Goal: Transaction & Acquisition: Download file/media

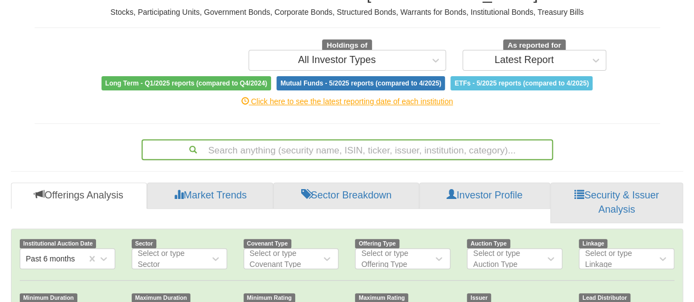
scroll to position [22, 652]
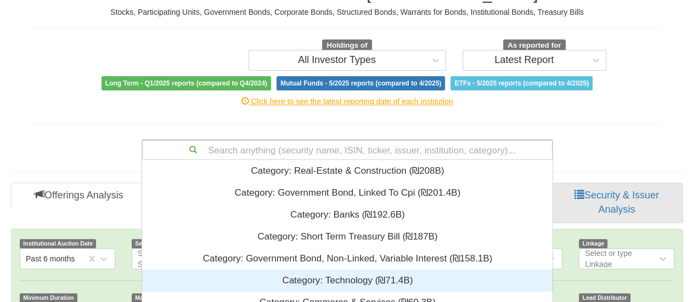
click at [360, 150] on div "Search anything (security name, ISIN, ticker, issuer, institution, category)...…" at bounding box center [348, 149] width 412 height 21
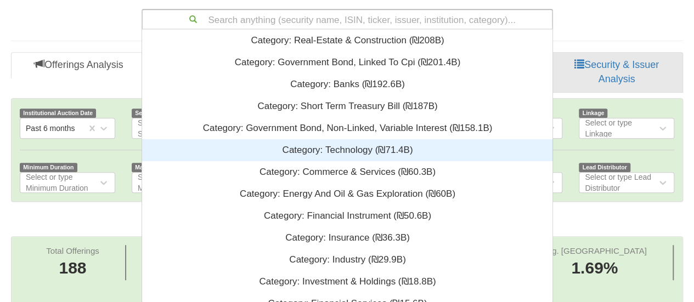
scroll to position [265, 402]
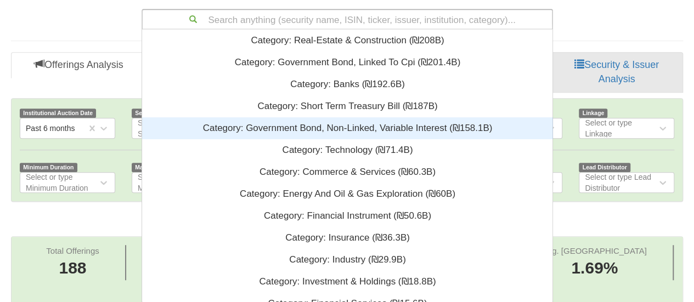
type input "ב"
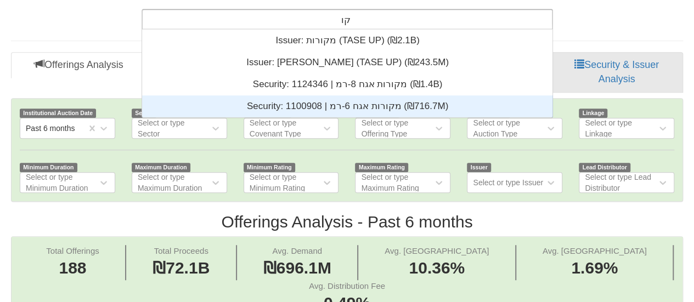
scroll to position [79, 402]
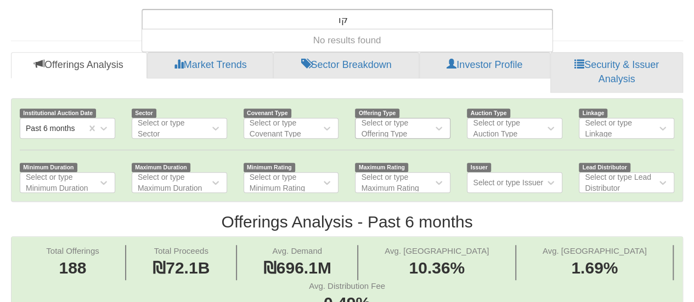
type input "ק"
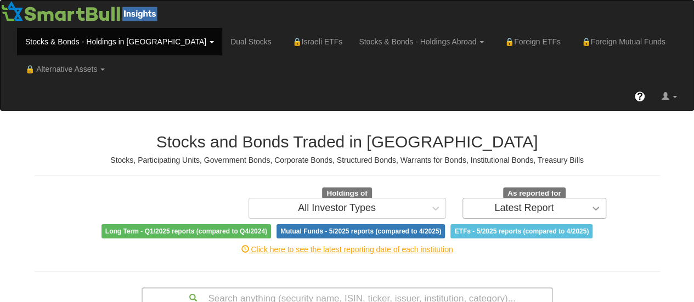
scroll to position [0, 0]
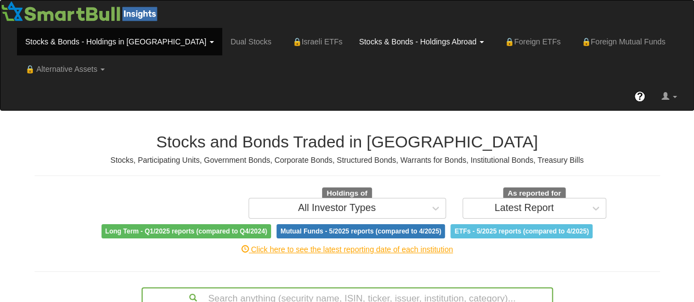
click at [222, 43] on link "Stocks & Bonds - Holdings Abroad" at bounding box center [119, 41] width 205 height 27
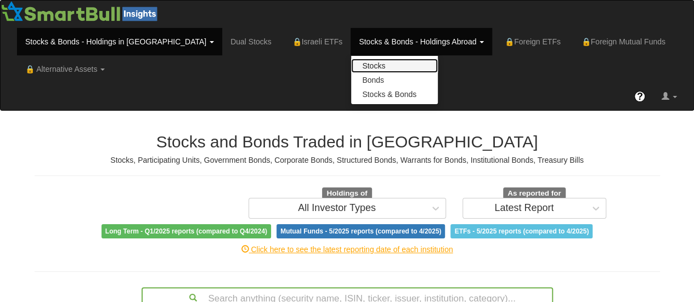
click at [351, 69] on link "Stocks" at bounding box center [394, 66] width 87 height 14
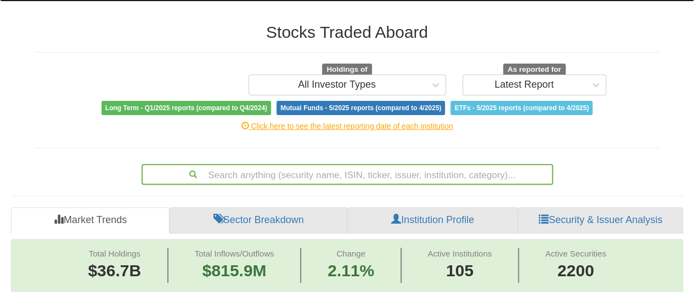
click at [299, 164] on div "Search anything (security name, ISIN, ticker, issuer, institution, category)..." at bounding box center [348, 174] width 412 height 21
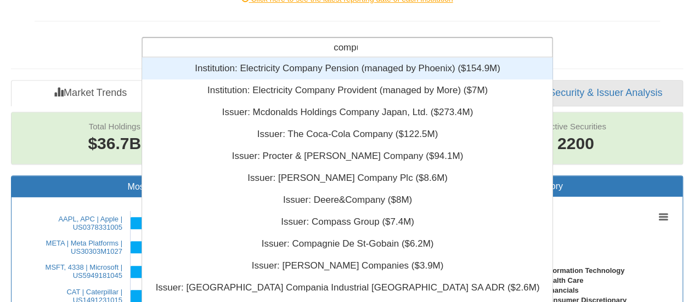
scroll to position [233, 402]
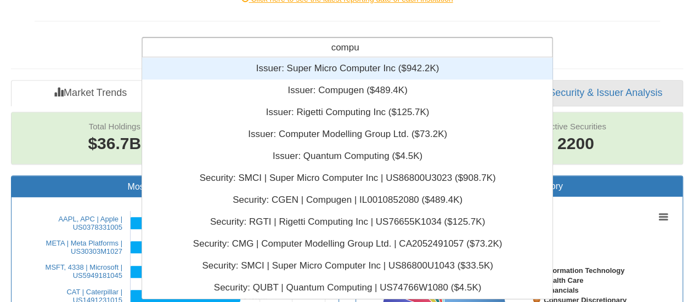
type input "compug"
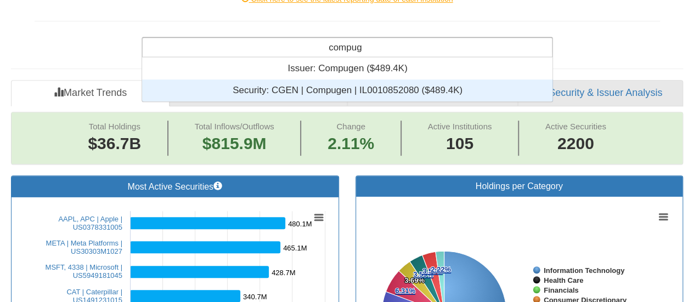
click at [315, 80] on div "Security: ‎CGEN | Compugen | IL0010852080 ‎($489.4K)‏" at bounding box center [347, 91] width 411 height 22
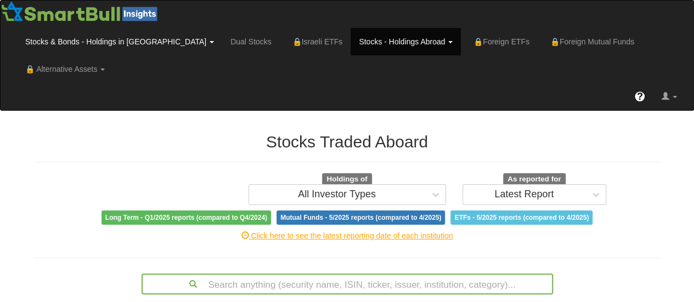
click at [102, 43] on link "Stocks & Bonds - Holdings in [GEOGRAPHIC_DATA]" at bounding box center [119, 41] width 205 height 27
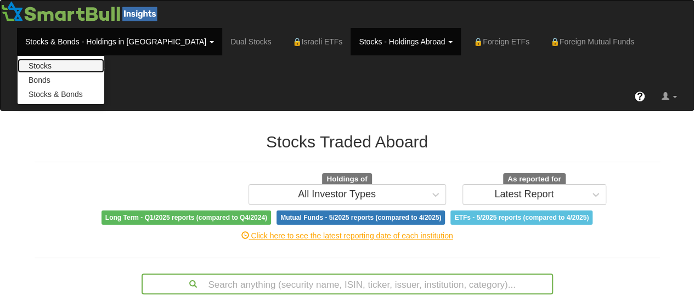
click at [71, 65] on link "Stocks" at bounding box center [61, 66] width 87 height 14
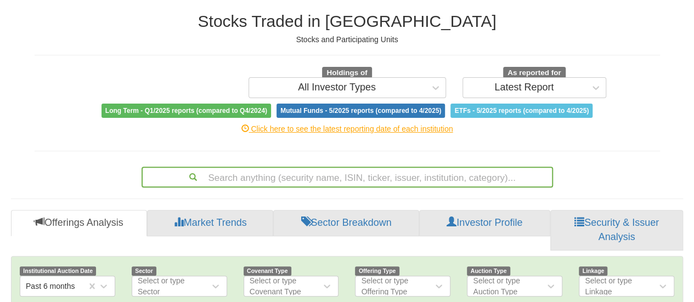
scroll to position [251, 0]
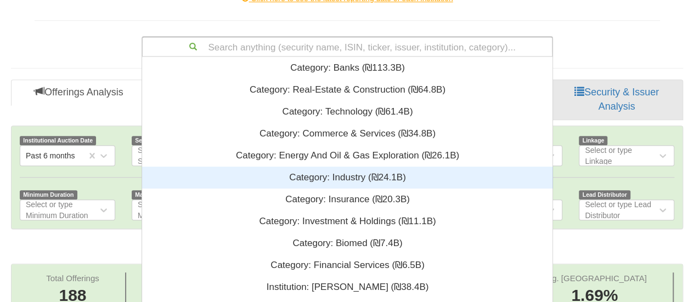
click at [274, 57] on div "Search anything (security name, ISIN, ticker, issuer, institution, category)...…" at bounding box center [348, 46] width 412 height 21
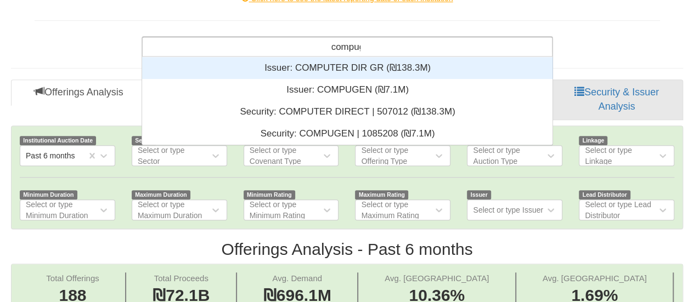
scroll to position [35, 402]
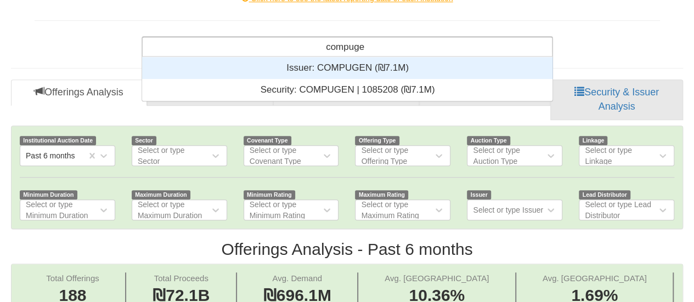
type input "compugen"
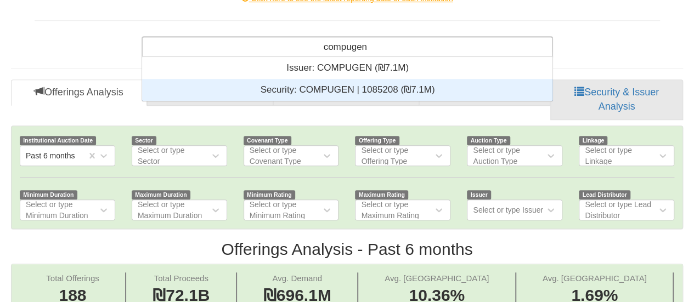
click at [283, 79] on div "Security: ‏COMPUGEN | 1085208 ‎(₪7.1M)‎" at bounding box center [347, 90] width 411 height 22
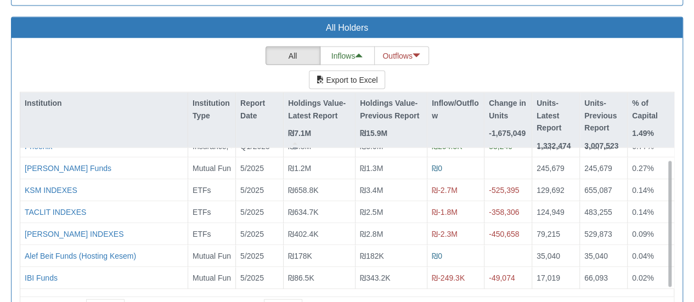
scroll to position [12, 0]
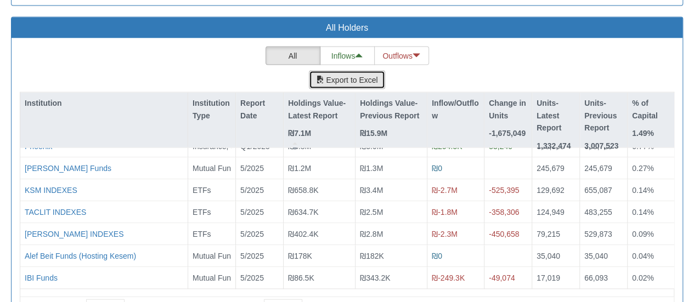
click at [340, 71] on button "Export to Excel" at bounding box center [347, 80] width 76 height 19
